Goal: Obtain resource: Download file/media

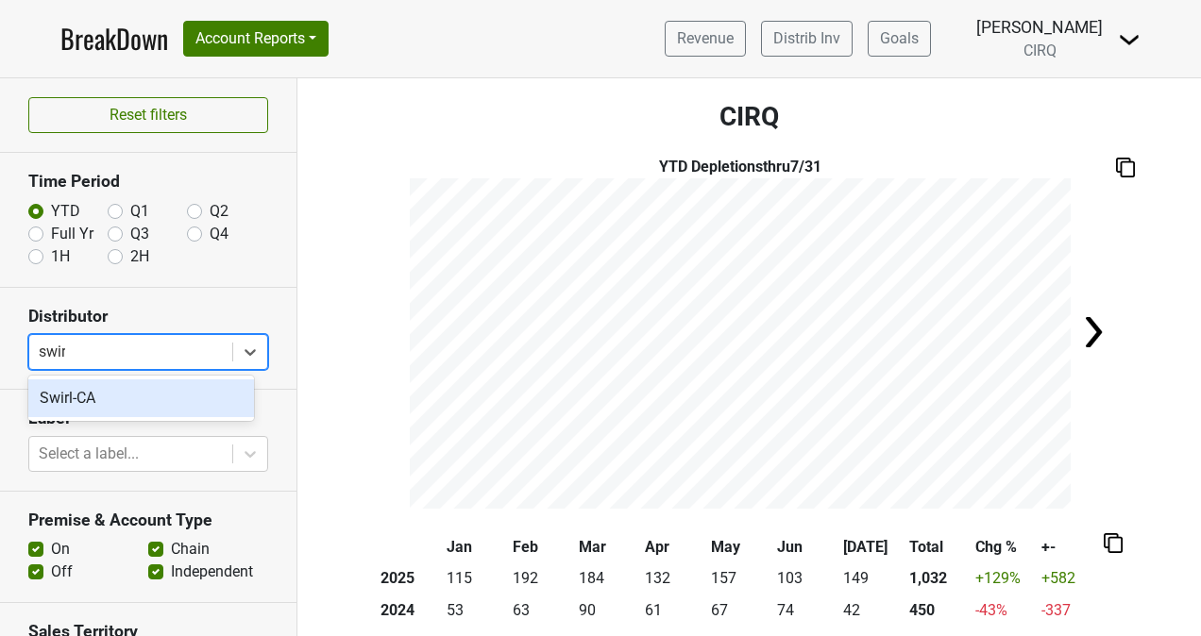
type input "swirl"
click at [100, 402] on div "Swirl-CA" at bounding box center [141, 398] width 226 height 38
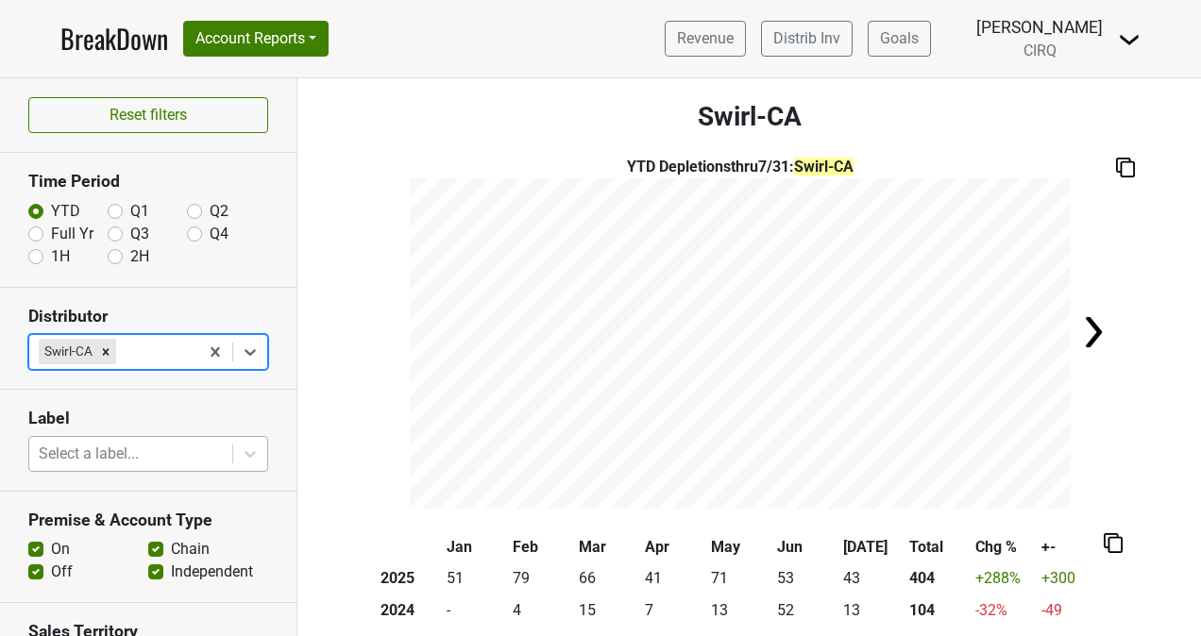
click at [118, 447] on div at bounding box center [131, 454] width 184 height 26
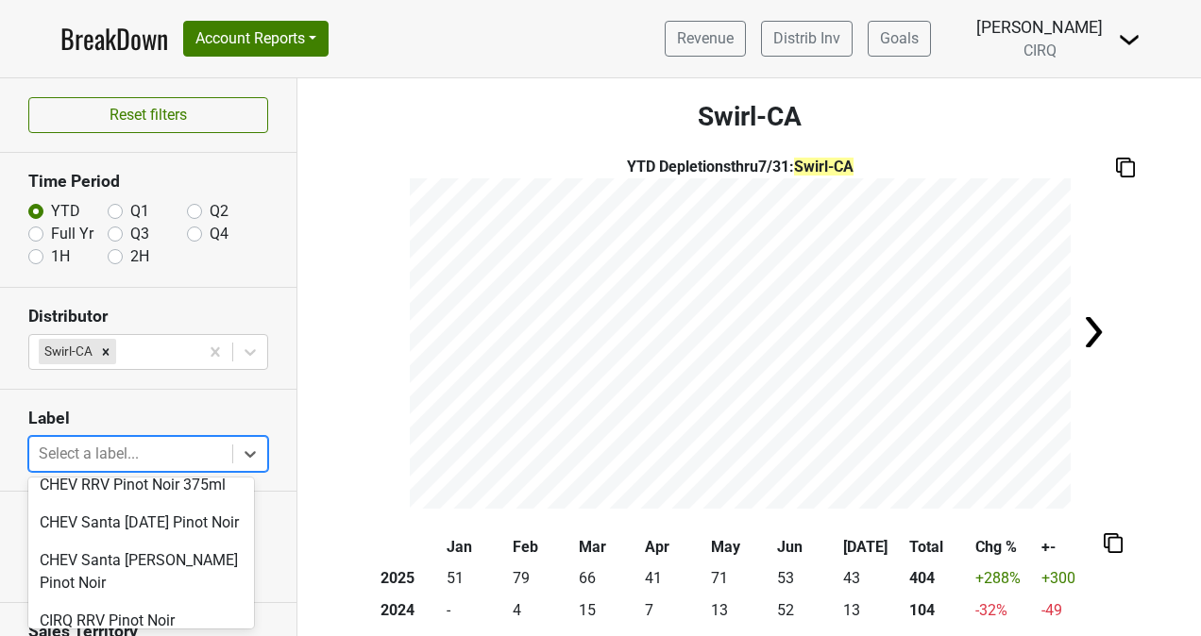
scroll to position [175, 0]
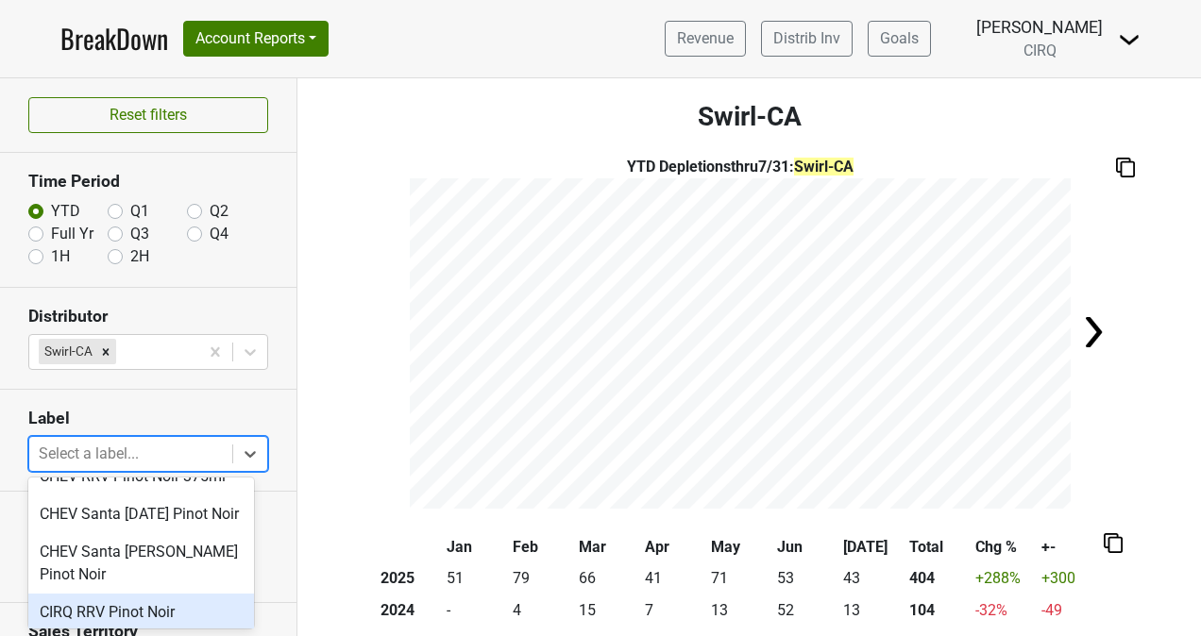
click at [96, 626] on div "CIRQ RRV Pinot Noir" at bounding box center [141, 613] width 226 height 38
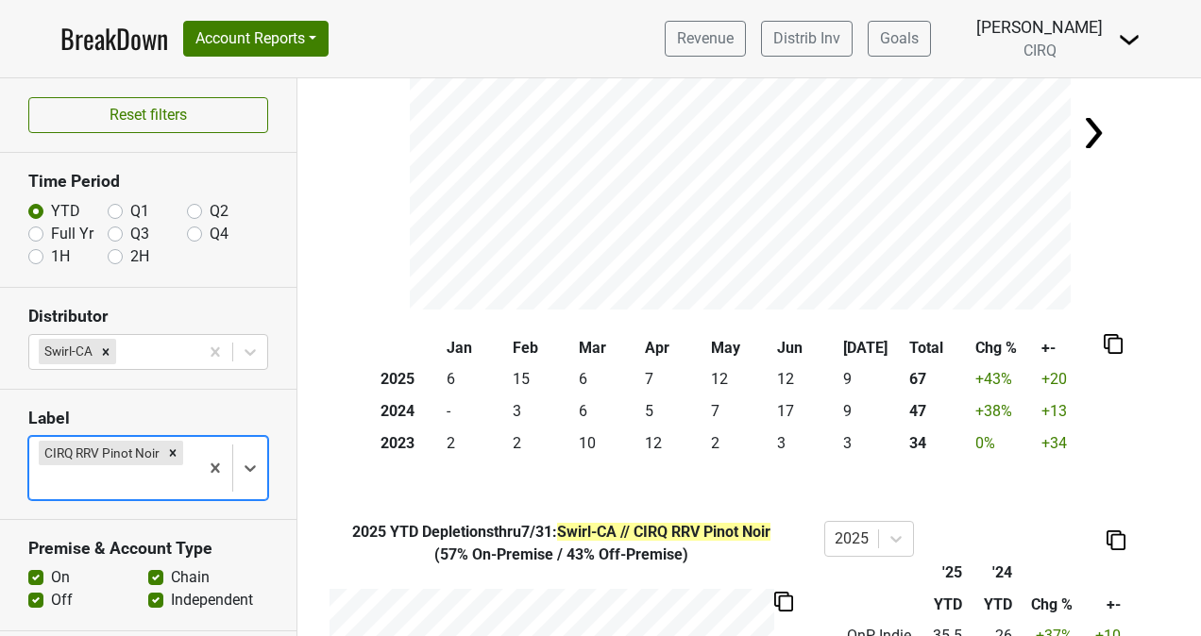
scroll to position [201, 0]
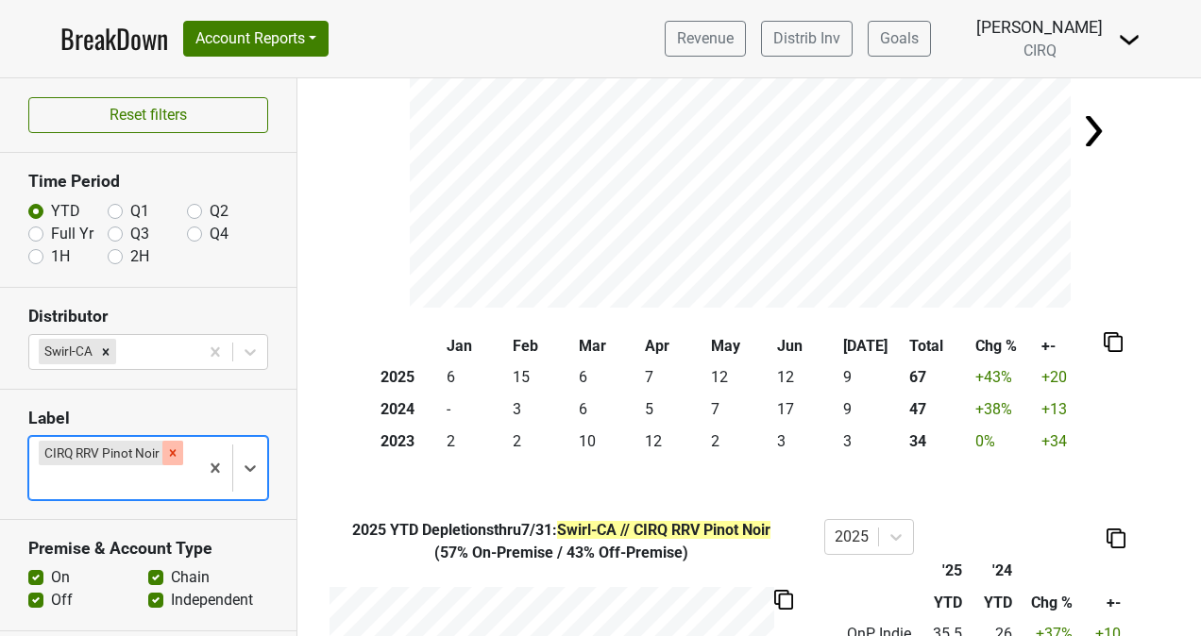
click at [166, 446] on icon "Remove CIRQ RRV Pinot Noir" at bounding box center [172, 452] width 13 height 13
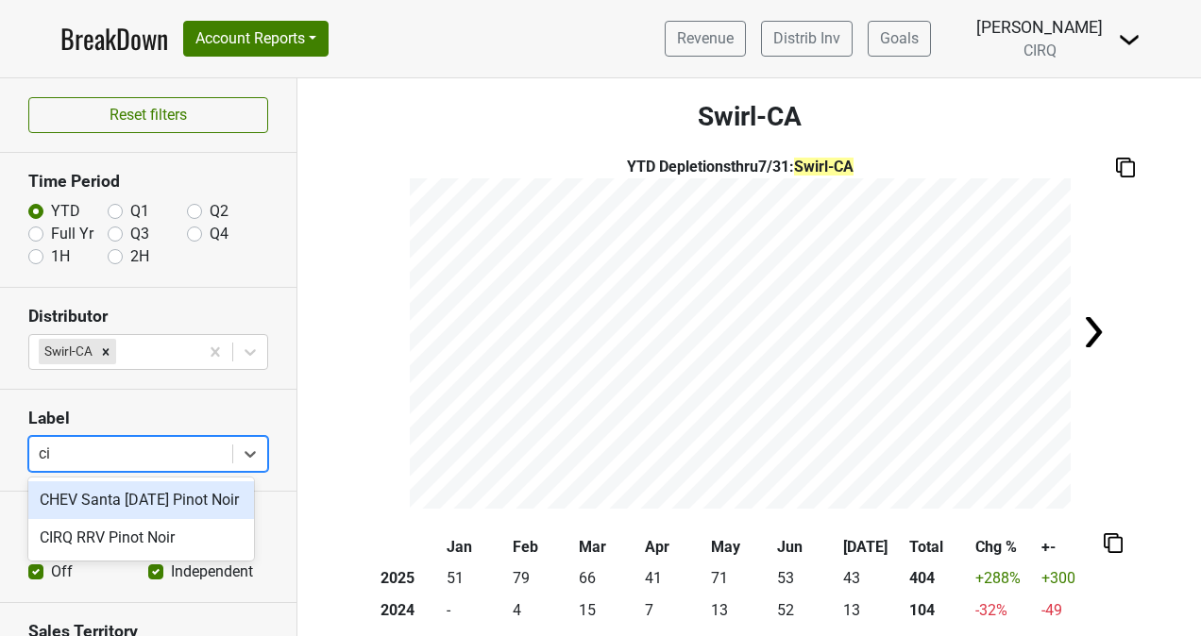
type input "c"
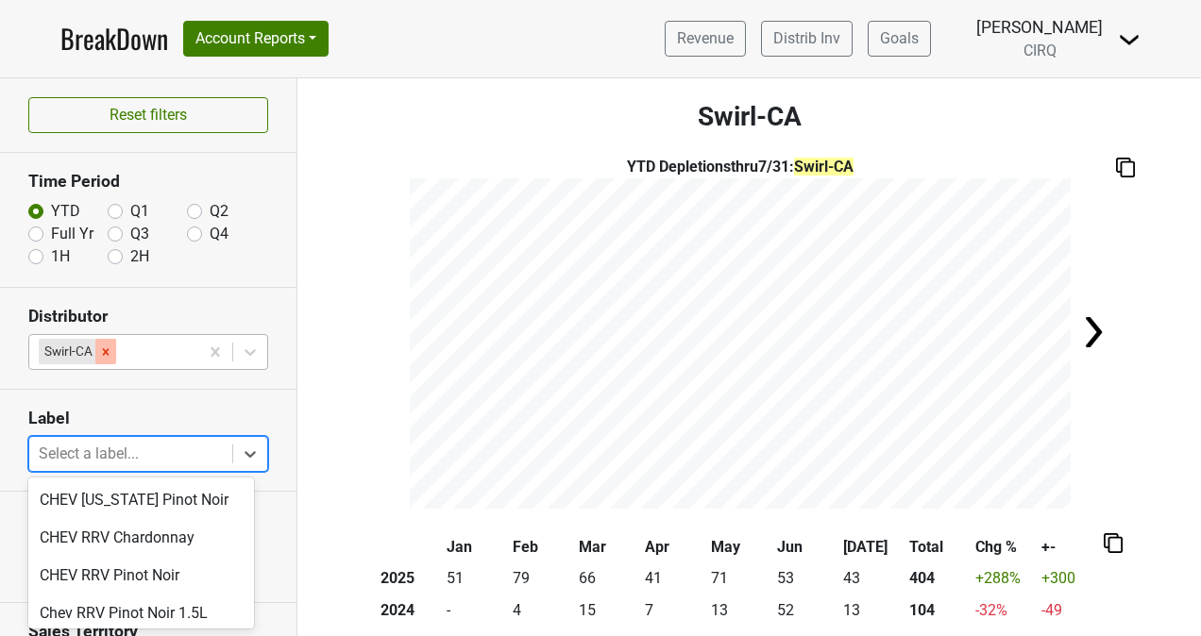
click at [107, 351] on icon "Remove Swirl-CA" at bounding box center [106, 351] width 7 height 7
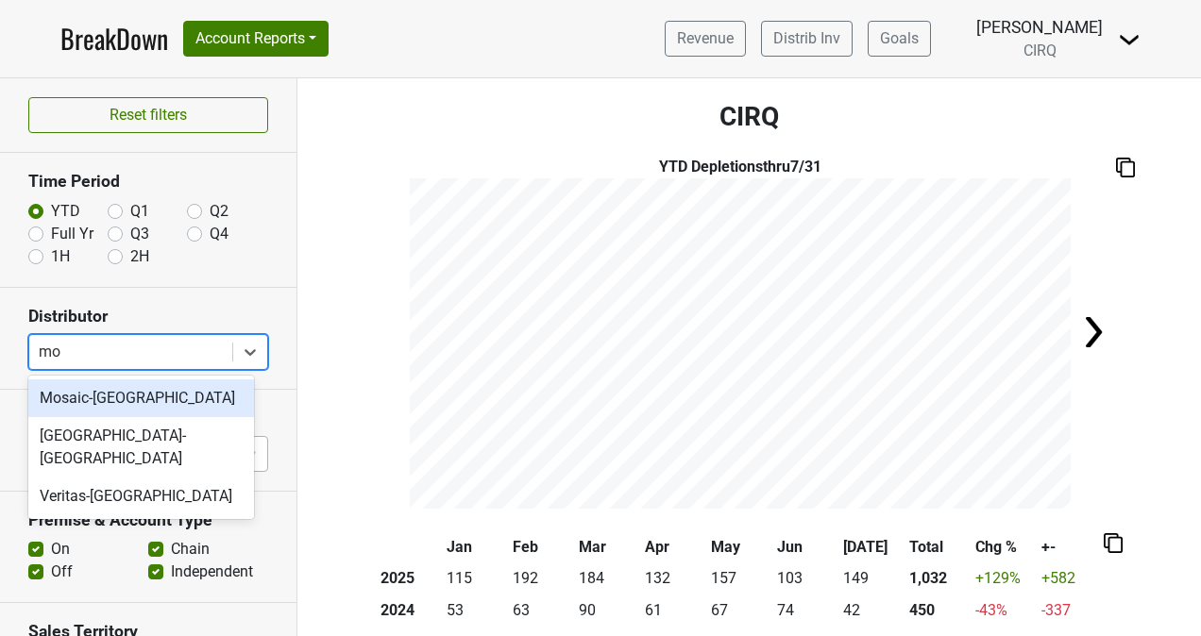
type input "mos"
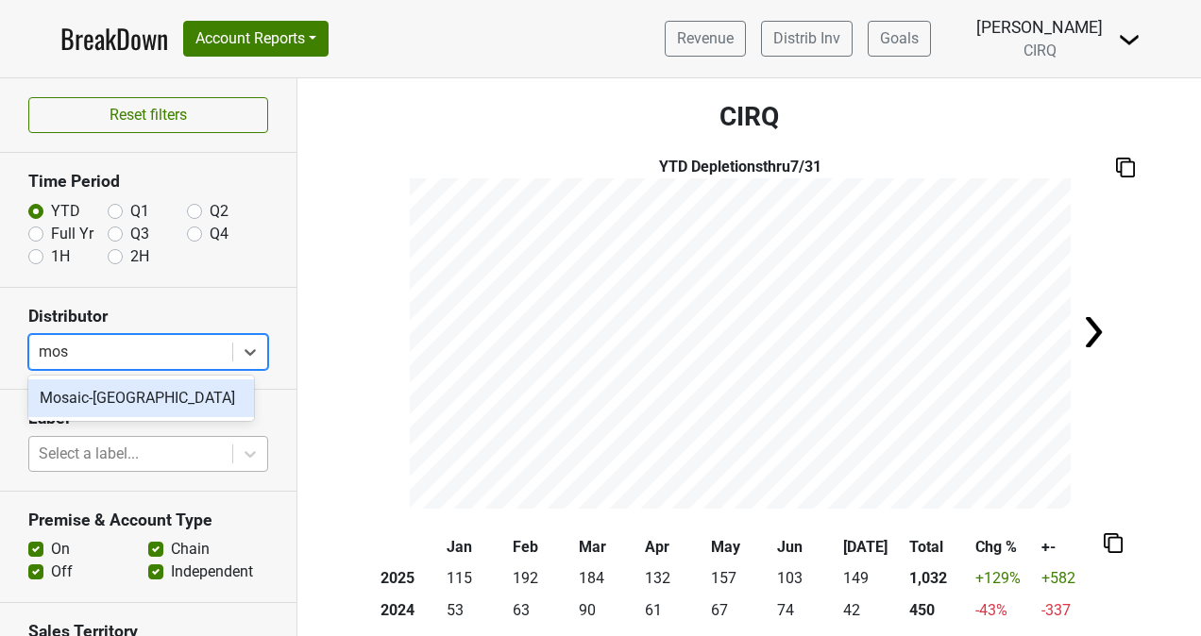
click at [115, 398] on div "Mosaic-[GEOGRAPHIC_DATA]" at bounding box center [141, 398] width 226 height 38
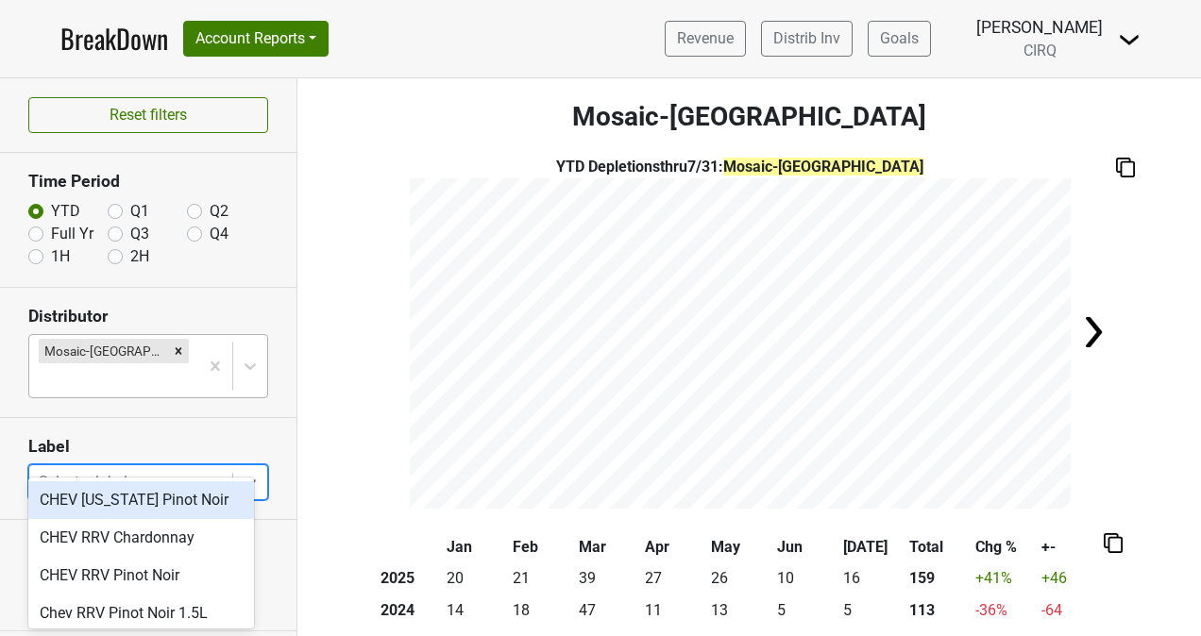
click at [93, 469] on div at bounding box center [131, 482] width 184 height 26
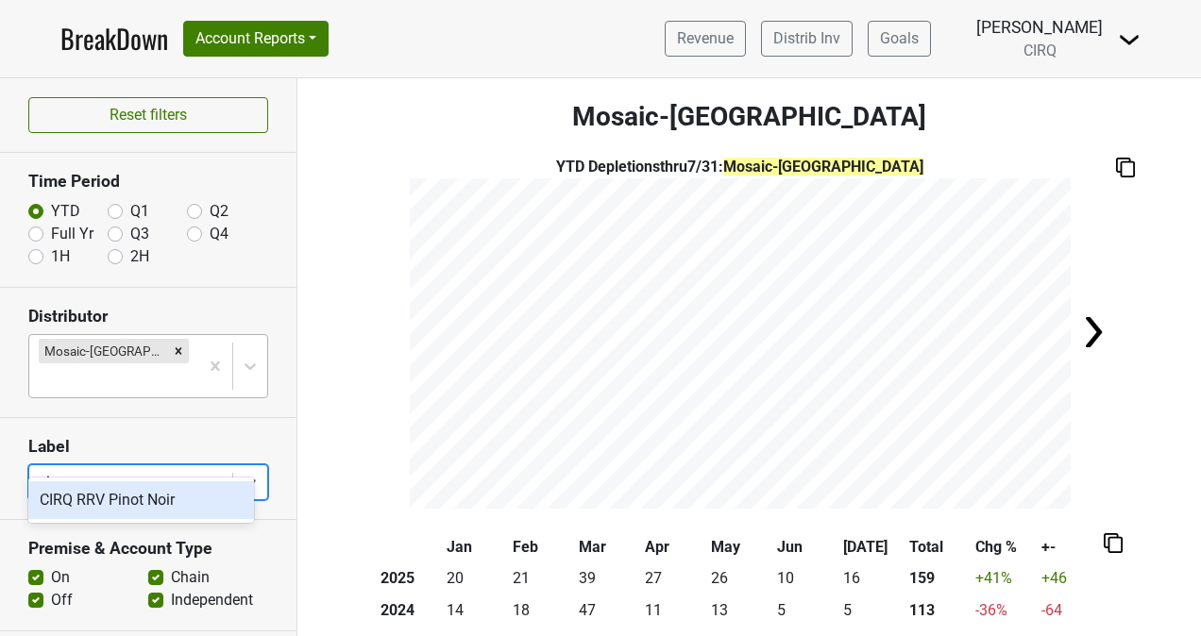
type input "cirq"
click at [92, 505] on div "CIRQ RRV Pinot Noir" at bounding box center [141, 500] width 226 height 38
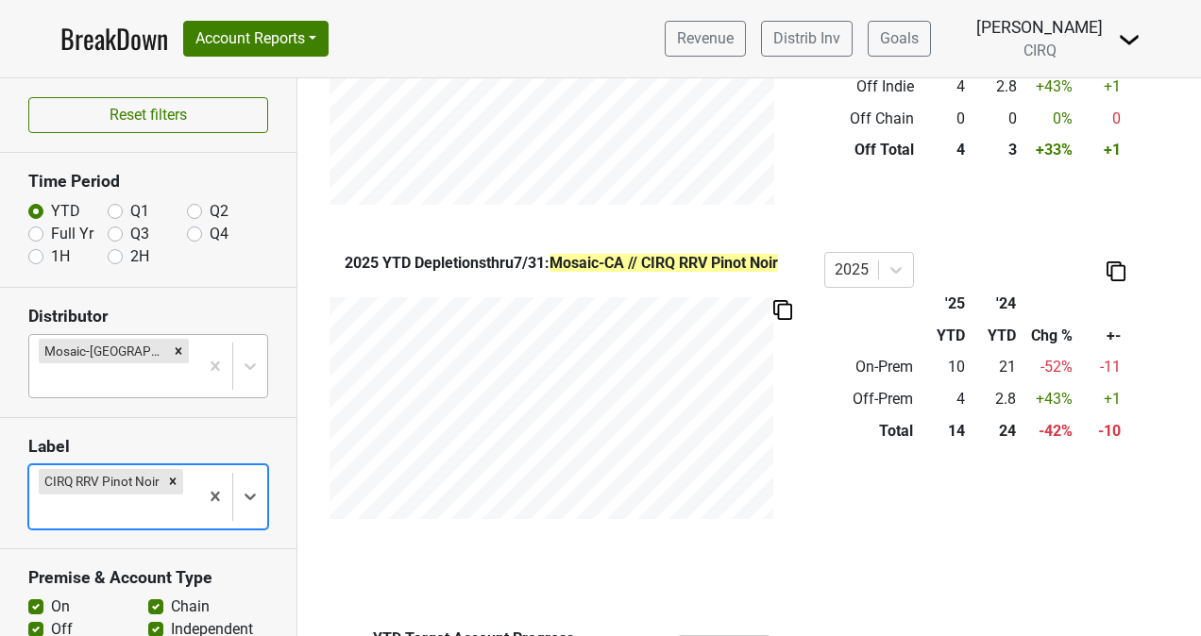
scroll to position [842, 0]
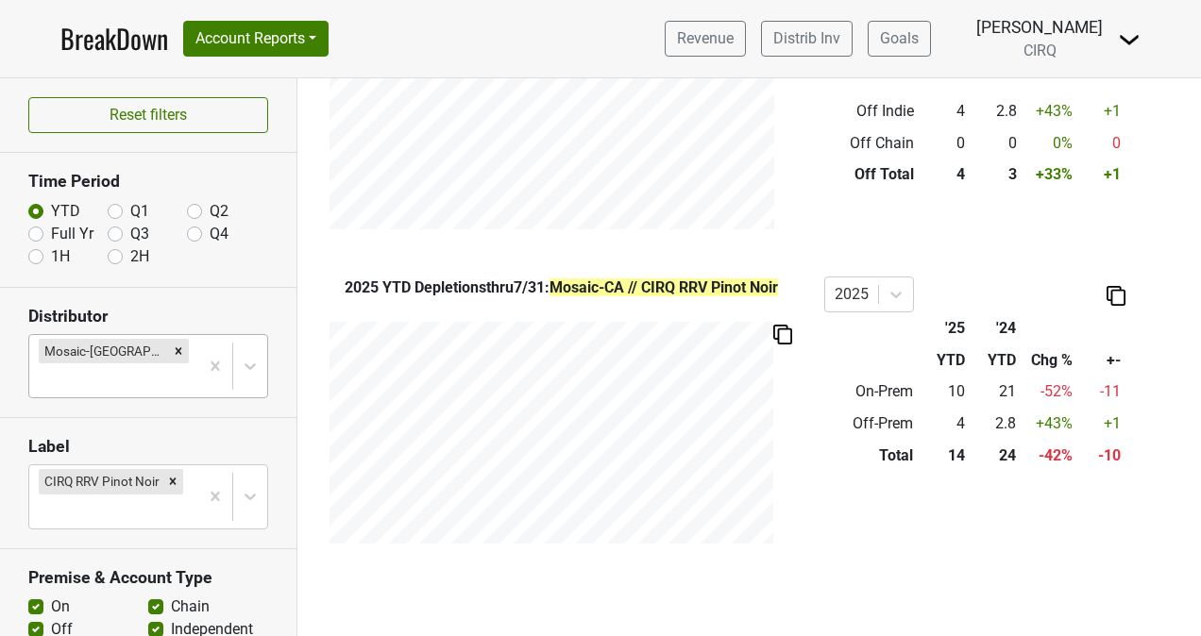
click at [964, 198] on div "'25 '24 YTD YTD Chg % +- OnP Indie 7 19.3 -64 % -12 OnP Chain 3 1.7 +76 % +1 On…" at bounding box center [974, 60] width 301 height 292
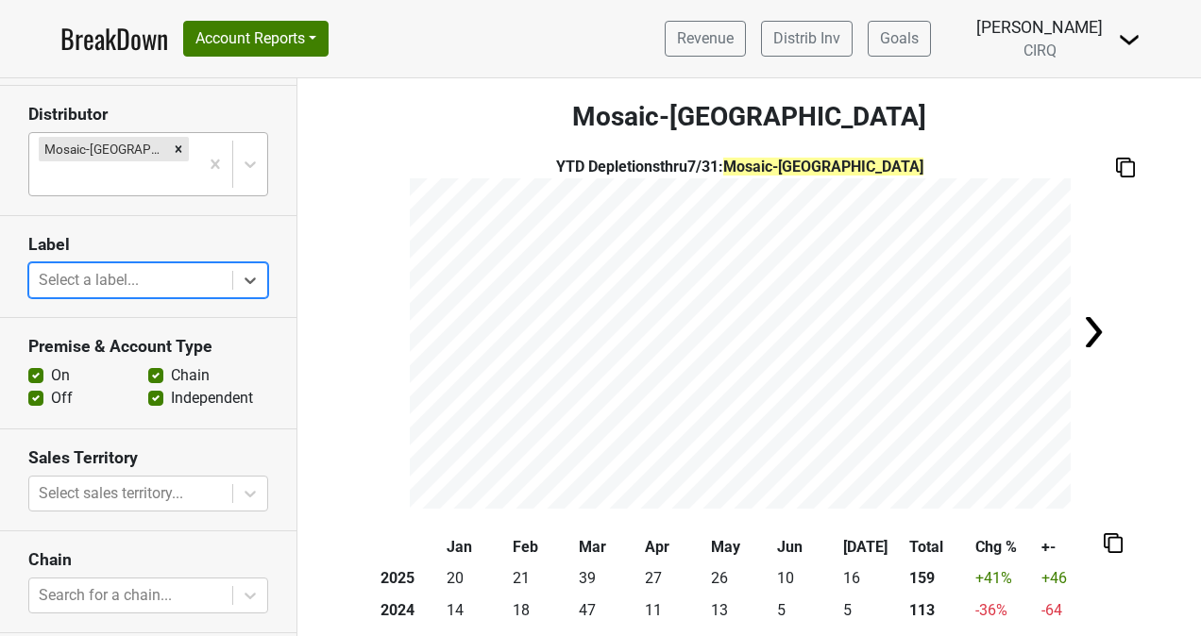
scroll to position [352, 0]
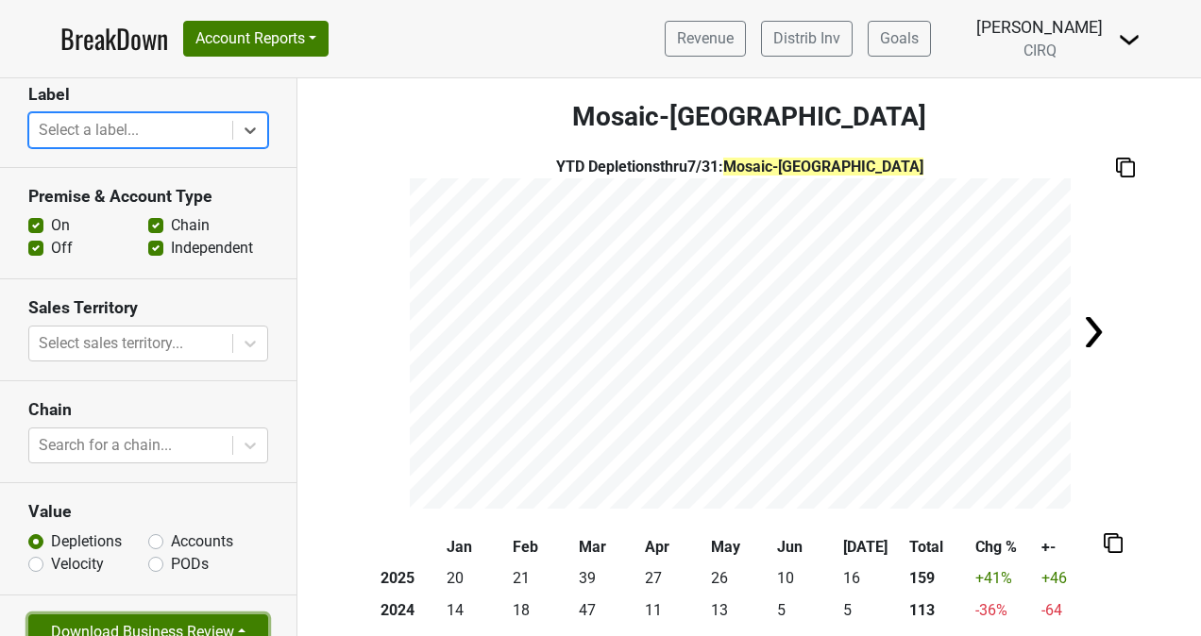
click at [129, 614] on button "Download Business Review" at bounding box center [148, 632] width 240 height 36
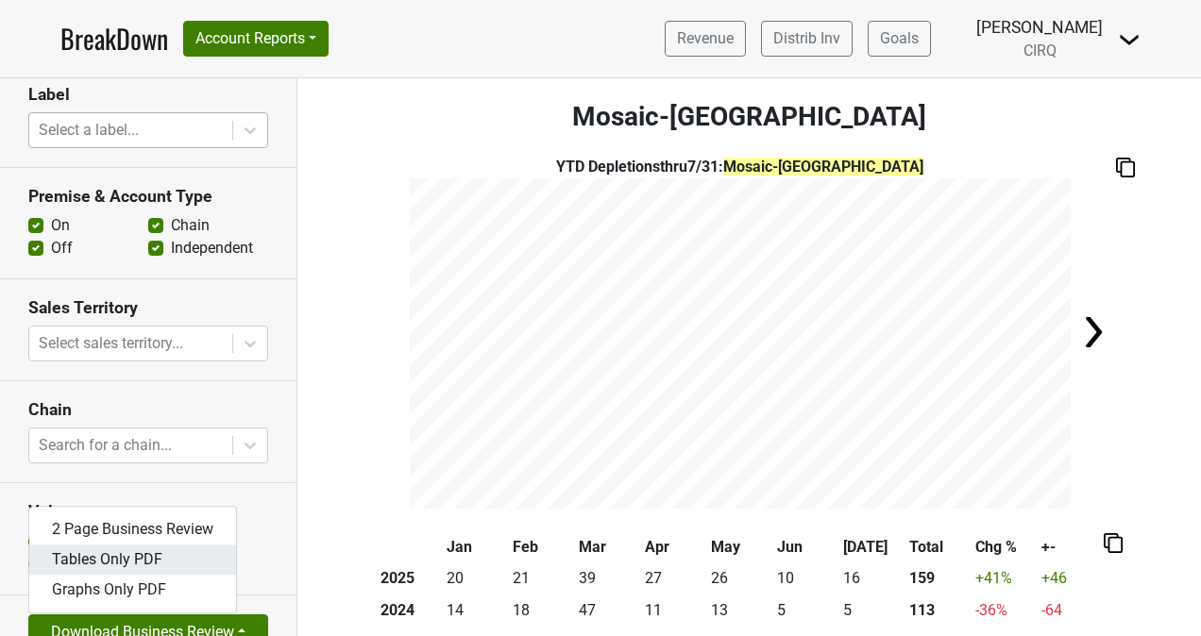
click at [115, 545] on link "Tables Only PDF" at bounding box center [132, 560] width 207 height 30
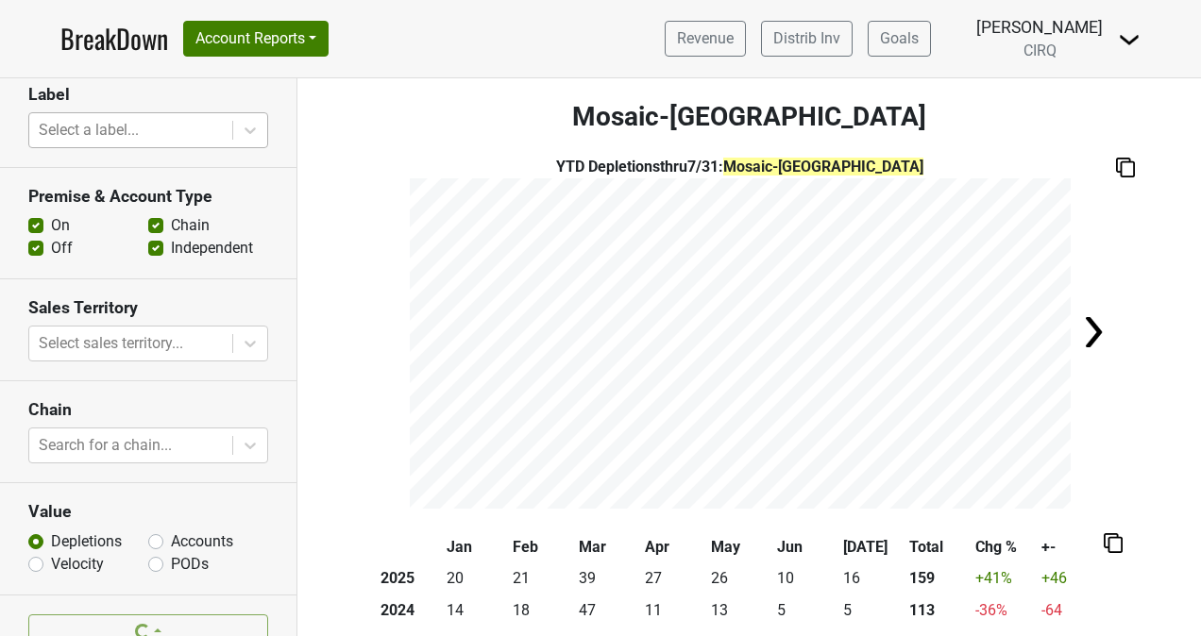
scroll to position [0, 0]
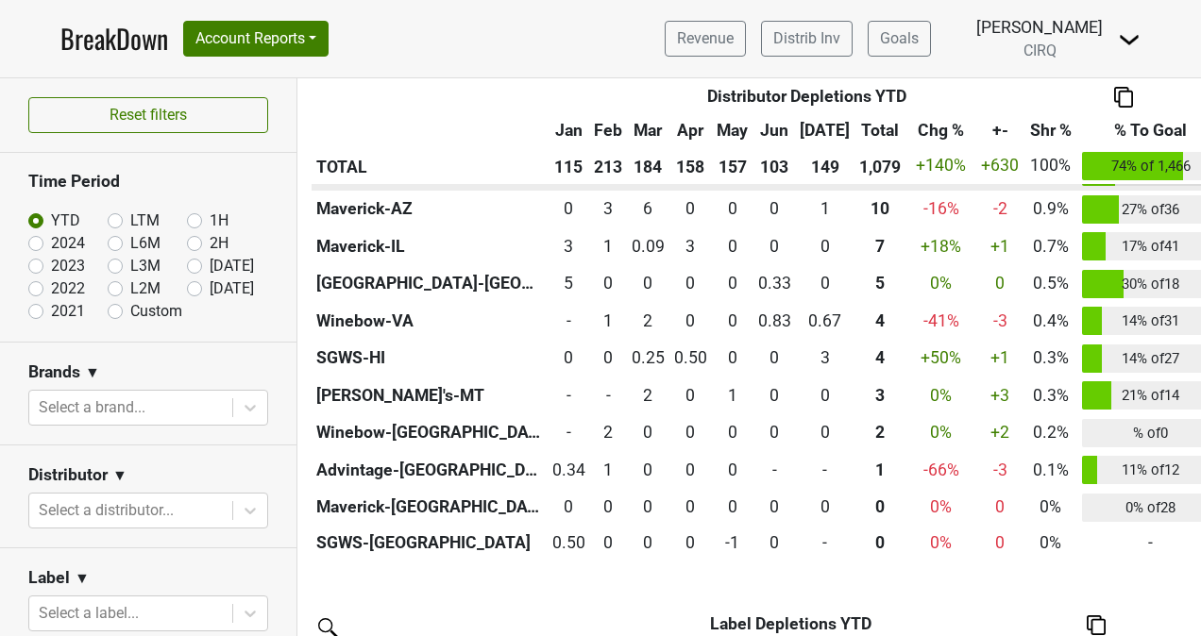
scroll to position [1250, 0]
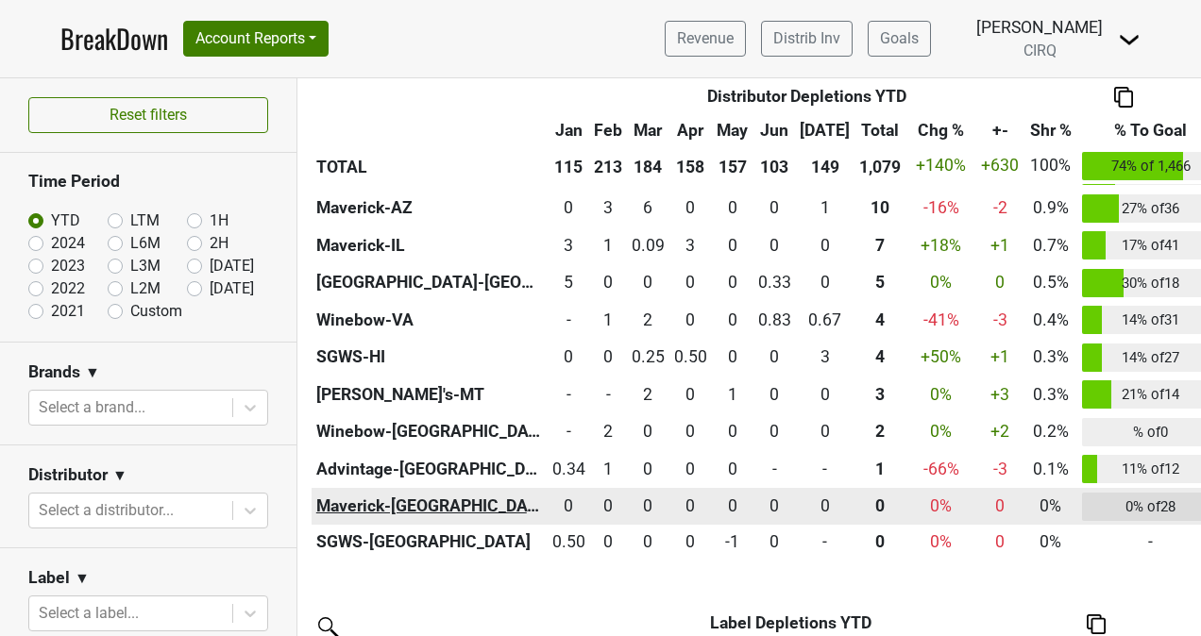
click at [387, 512] on th "Maverick-[GEOGRAPHIC_DATA]" at bounding box center [429, 507] width 236 height 38
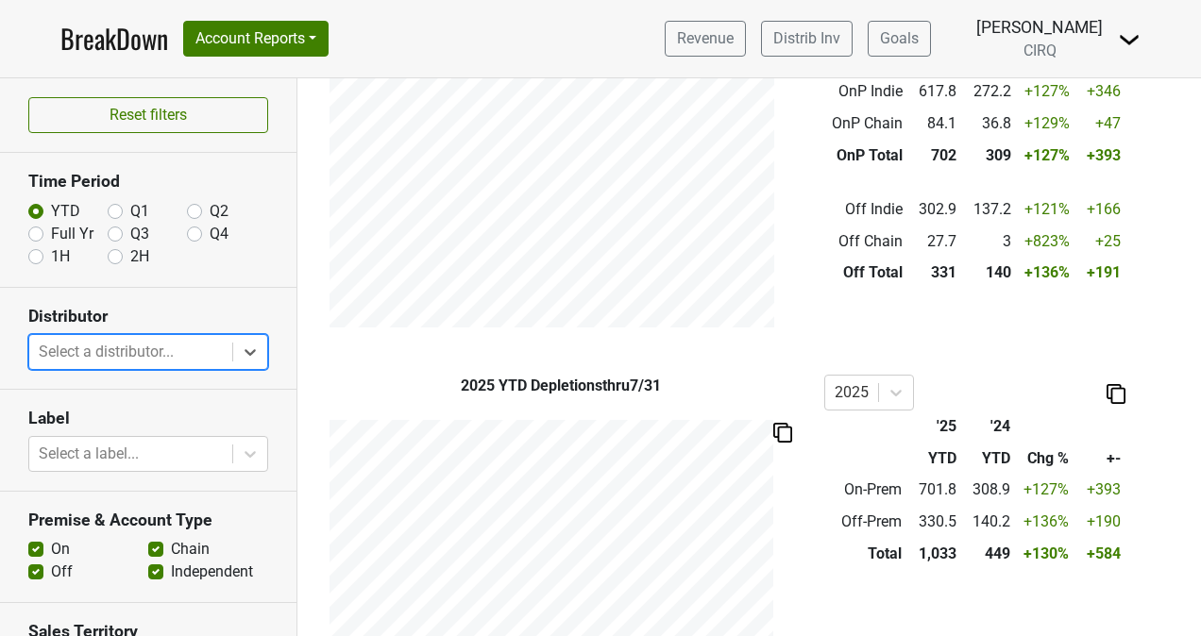
scroll to position [743, 0]
